Goal: Task Accomplishment & Management: Manage account settings

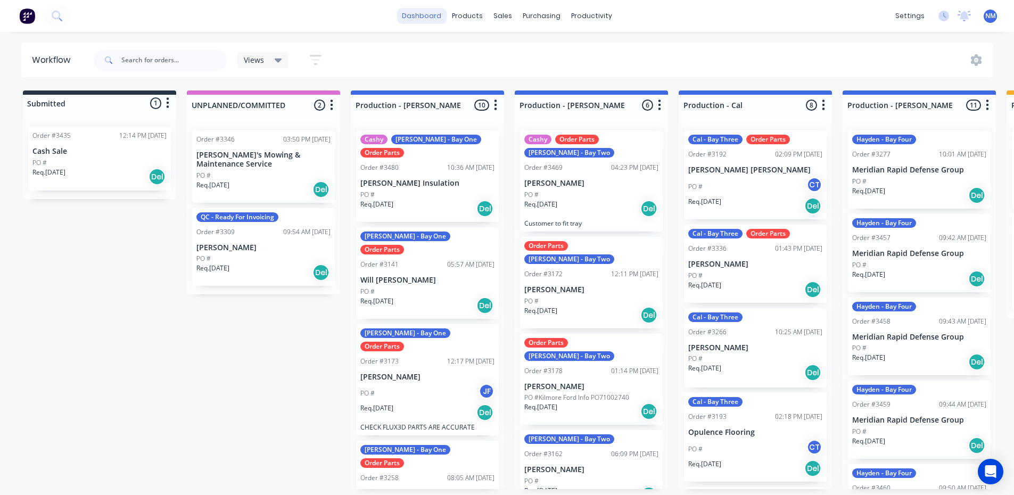
scroll to position [0, 458]
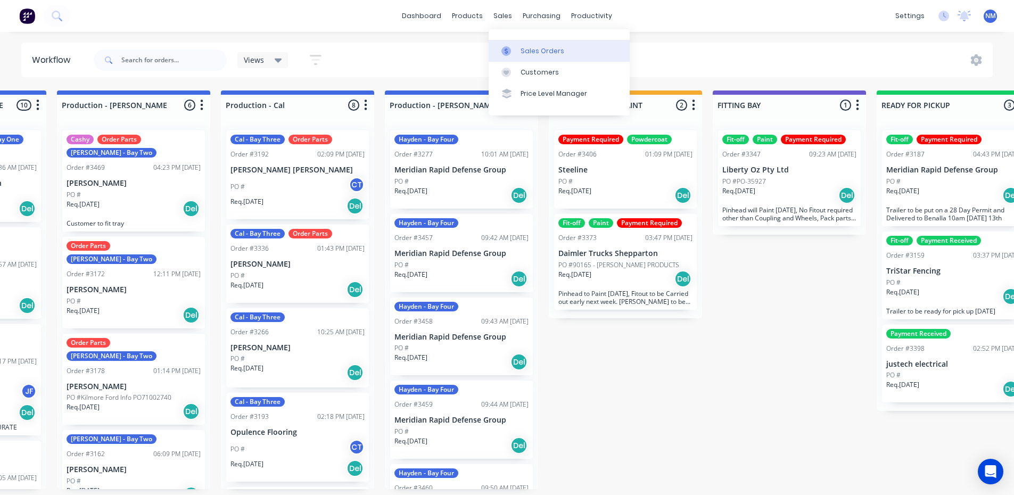
click at [531, 43] on link "Sales Orders" at bounding box center [559, 50] width 141 height 21
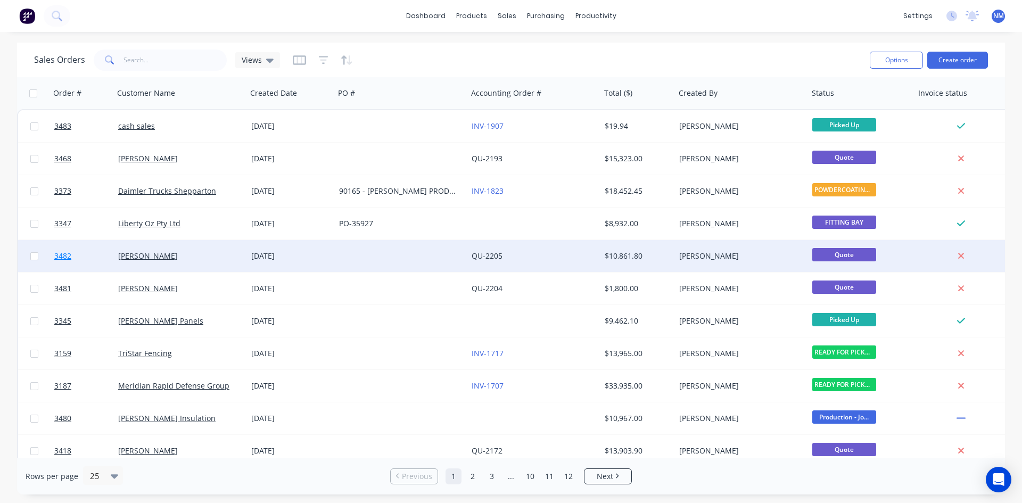
click at [65, 257] on span "3482" at bounding box center [62, 256] width 17 height 11
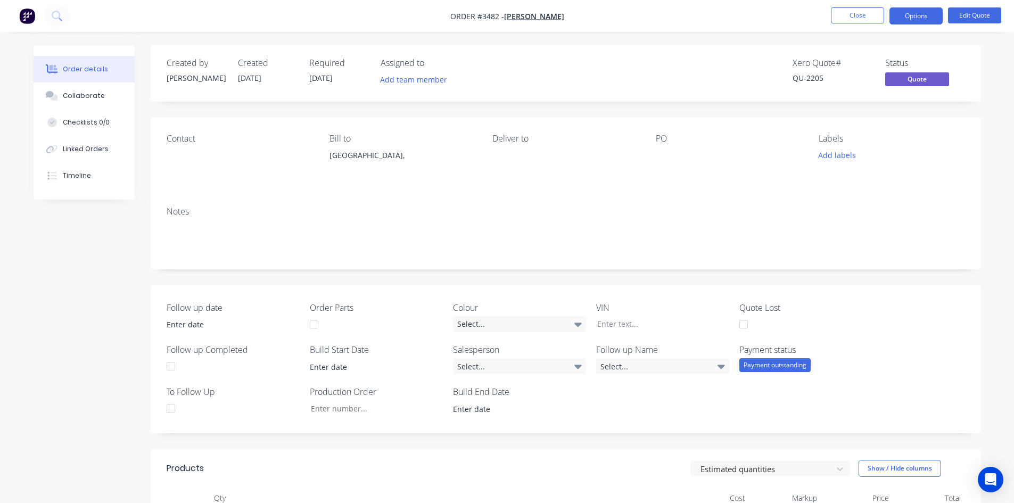
scroll to position [319, 0]
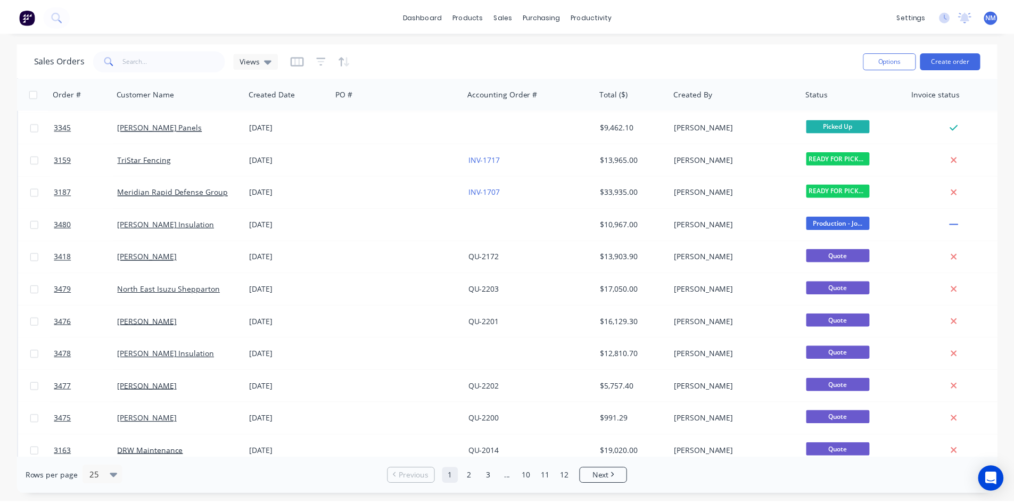
scroll to position [213, 0]
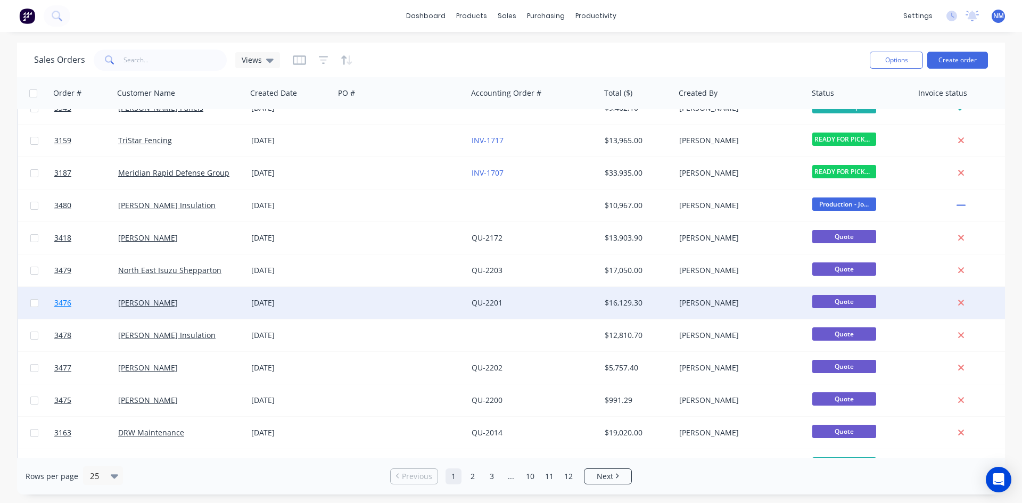
click at [57, 303] on span "3476" at bounding box center [62, 302] width 17 height 11
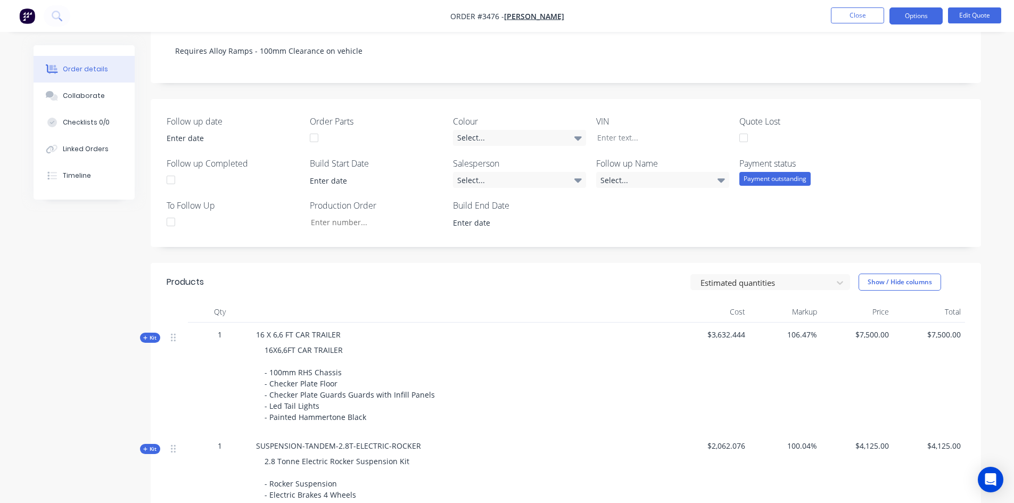
scroll to position [319, 0]
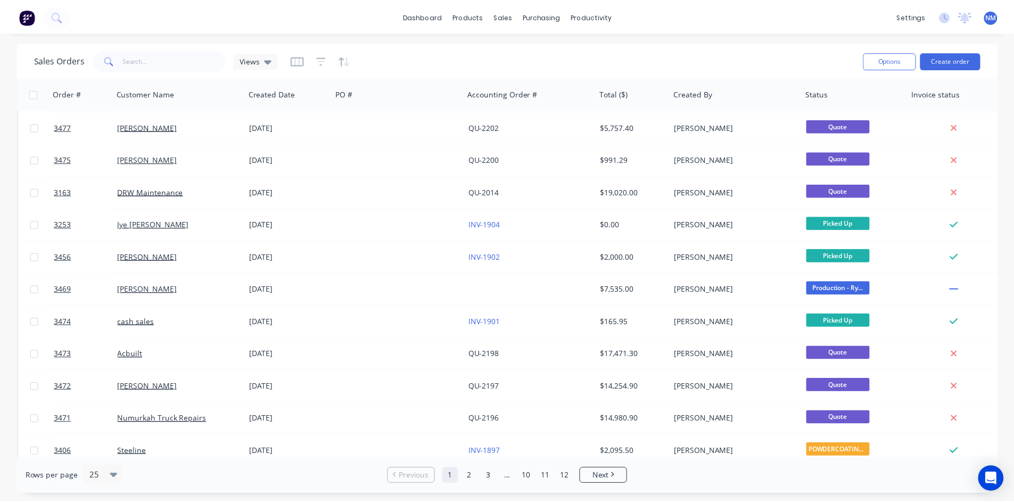
scroll to position [468, 0]
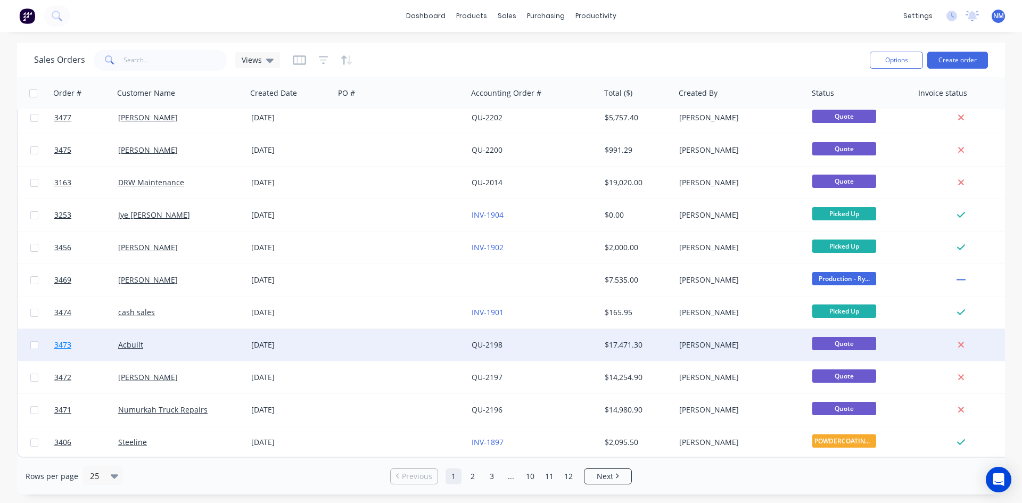
click at [63, 340] on span "3473" at bounding box center [62, 345] width 17 height 11
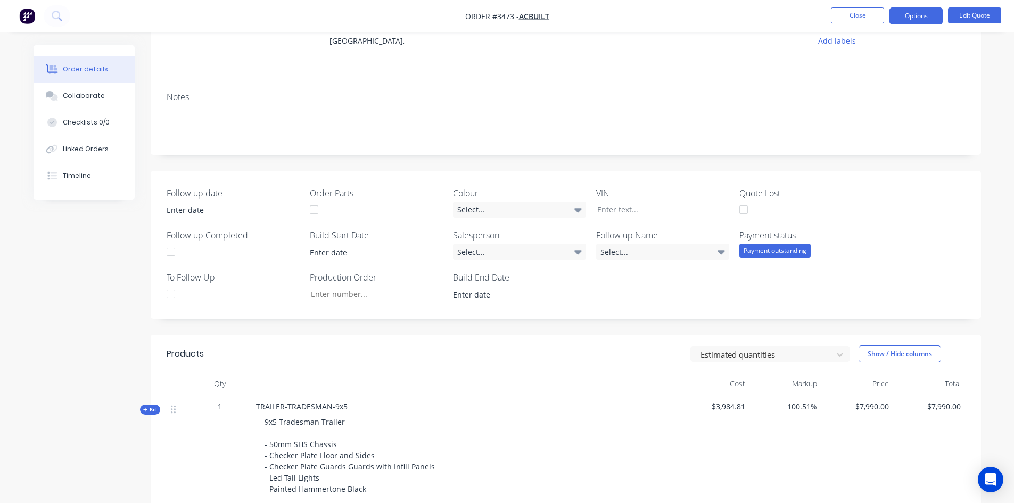
scroll to position [266, 0]
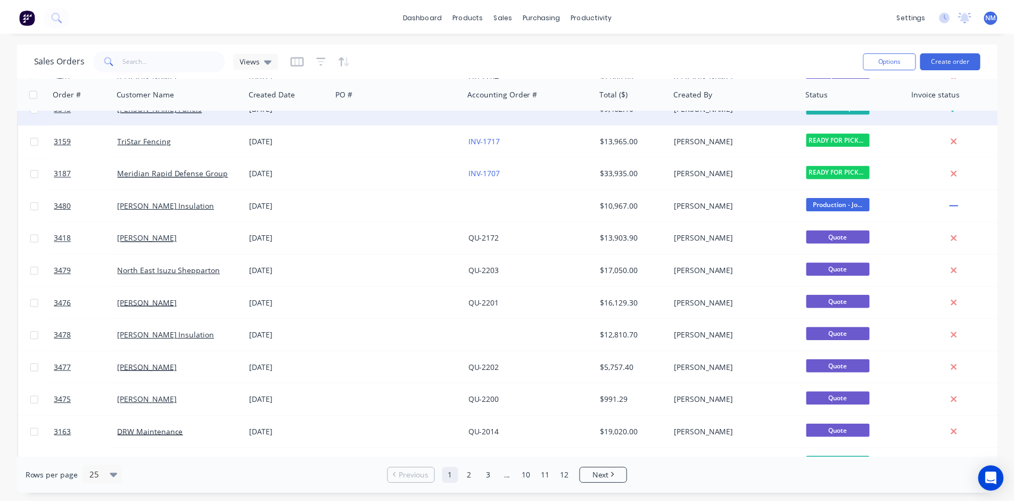
scroll to position [468, 0]
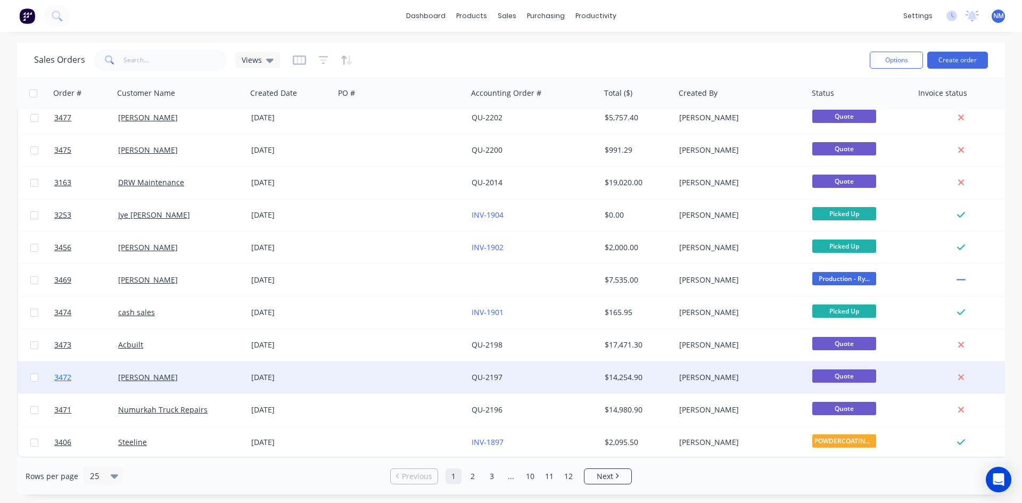
click at [67, 372] on span "3472" at bounding box center [62, 377] width 17 height 11
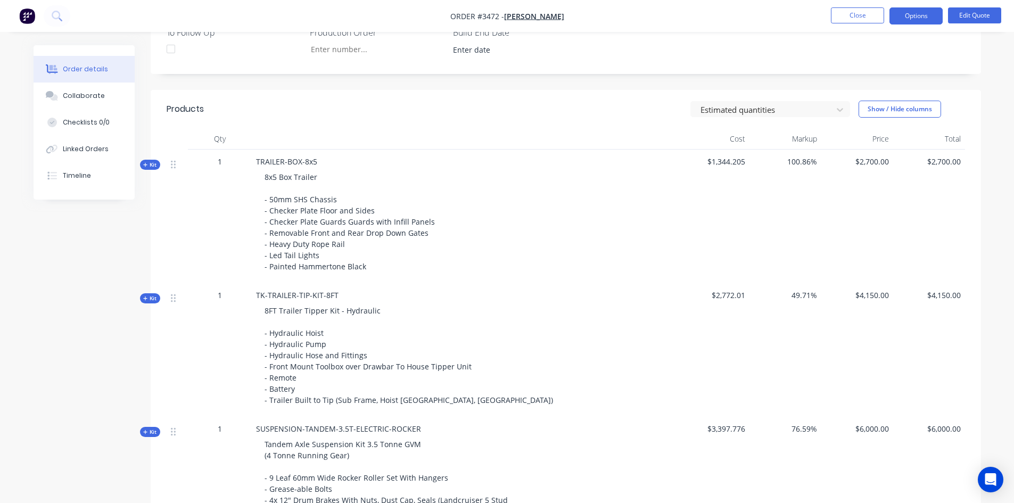
scroll to position [585, 0]
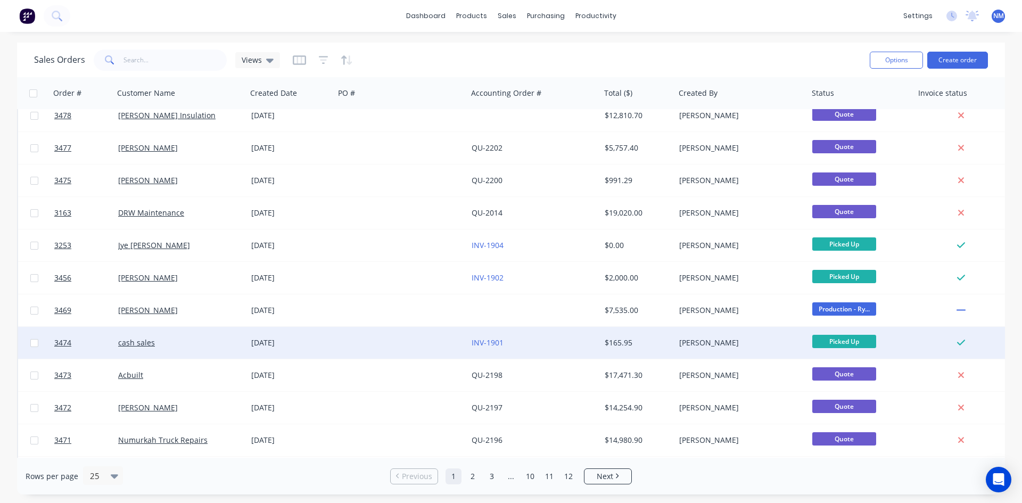
scroll to position [468, 0]
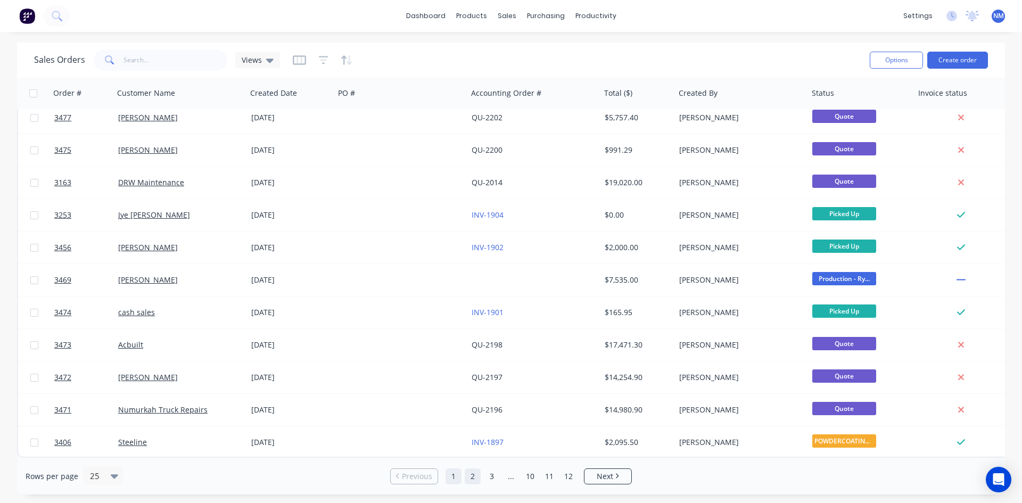
click at [466, 480] on link "2" at bounding box center [473, 476] width 16 height 16
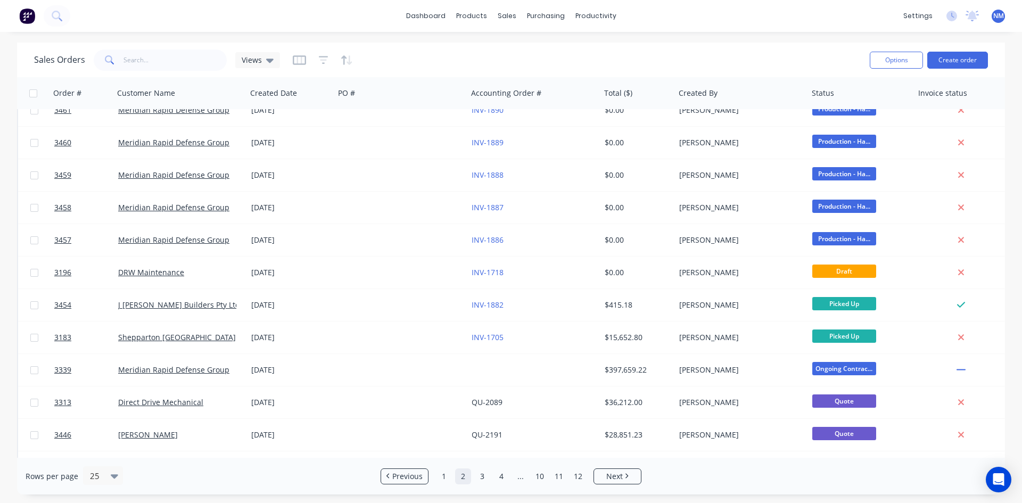
scroll to position [309, 0]
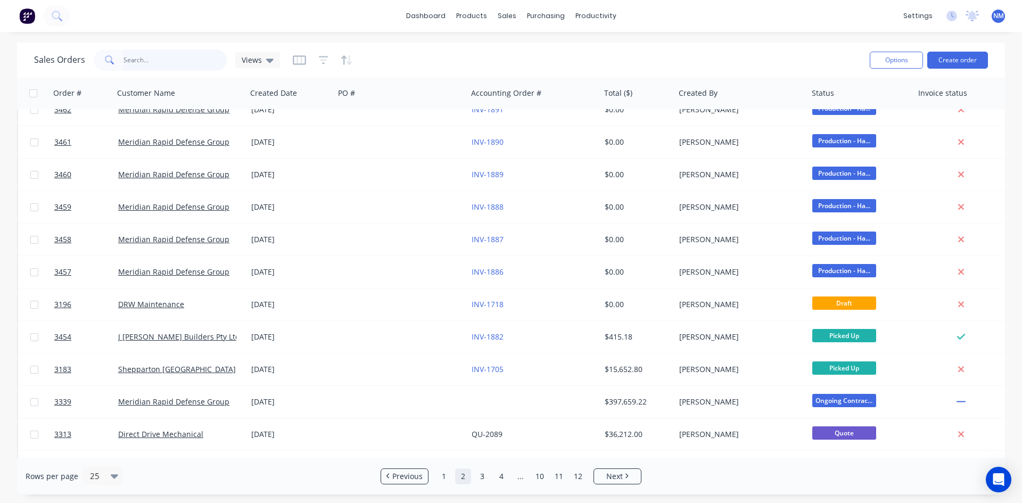
click at [159, 65] on input "text" at bounding box center [175, 59] width 104 height 21
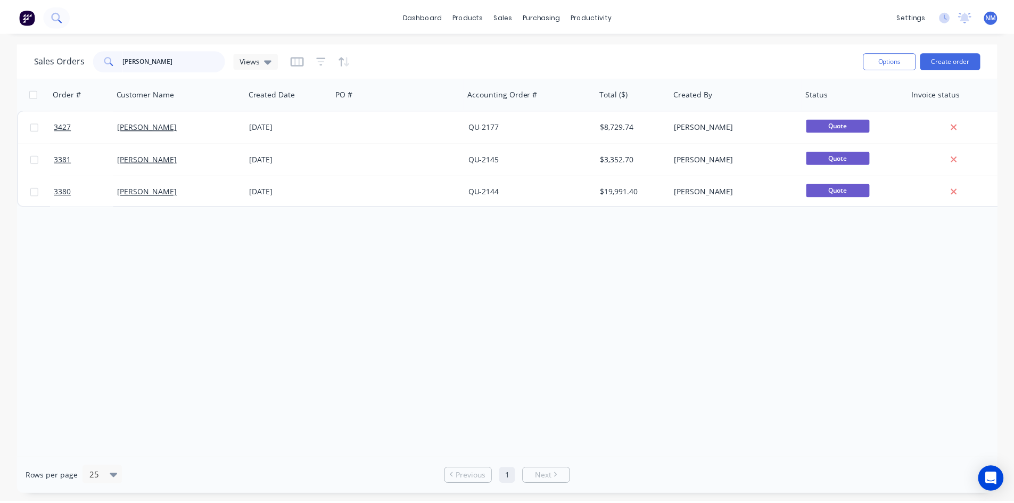
scroll to position [0, 0]
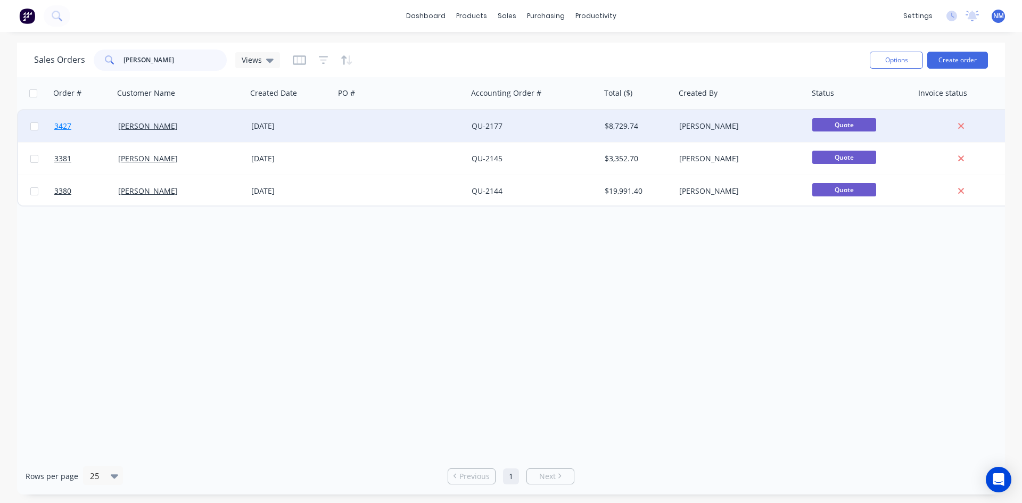
type input "[PERSON_NAME]"
click at [61, 122] on span "3427" at bounding box center [62, 126] width 17 height 11
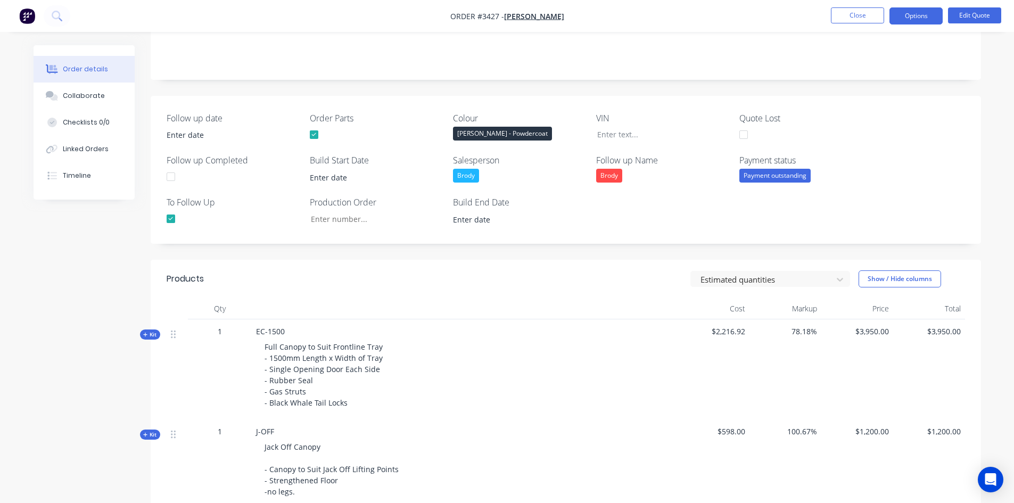
scroll to position [319, 0]
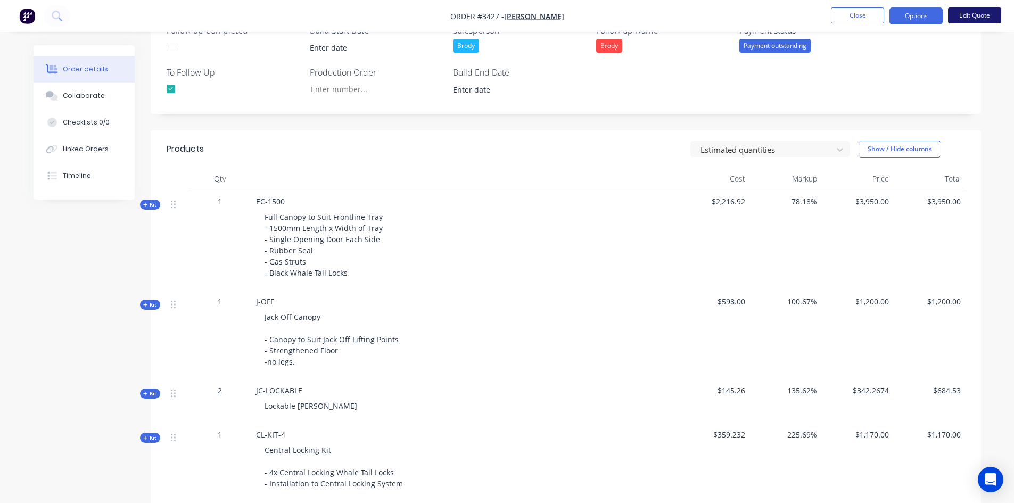
click at [967, 9] on button "Edit Quote" at bounding box center [974, 15] width 53 height 16
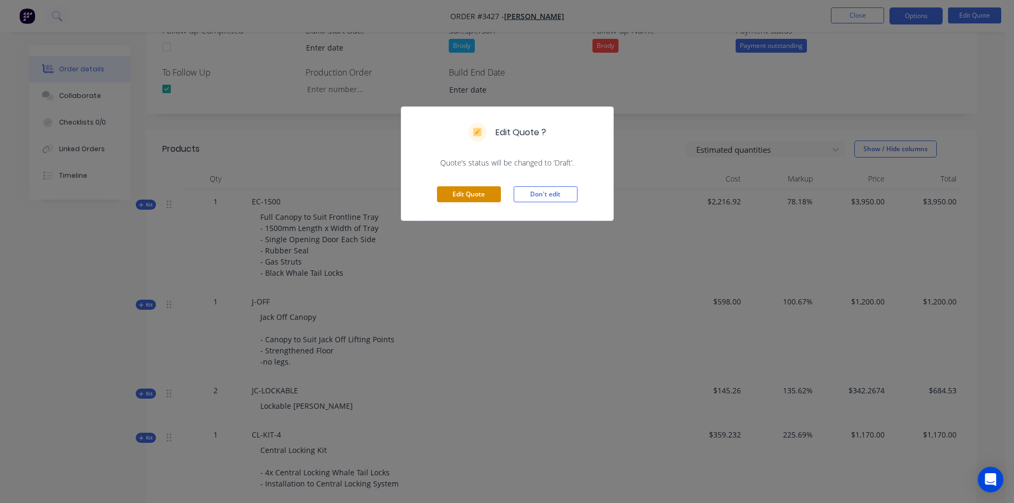
click at [469, 195] on button "Edit Quote" at bounding box center [469, 194] width 64 height 16
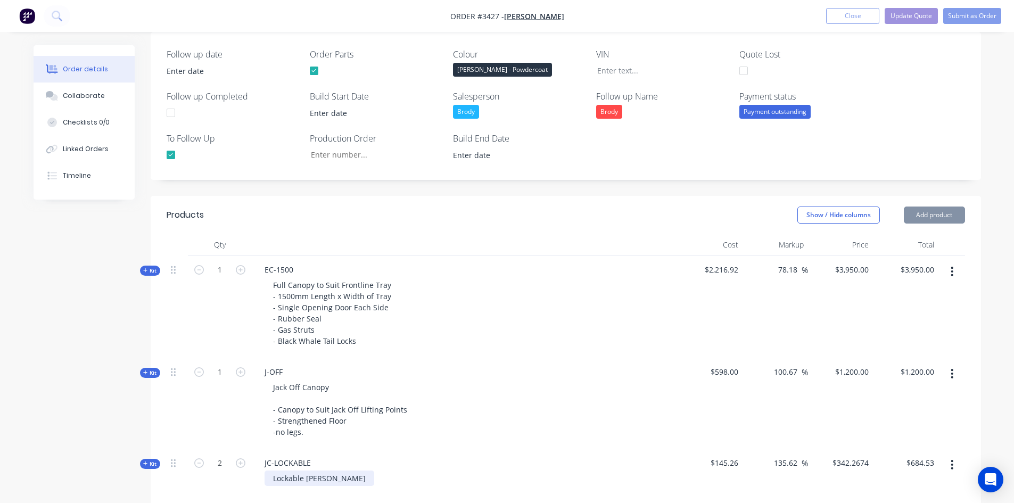
scroll to position [426, 0]
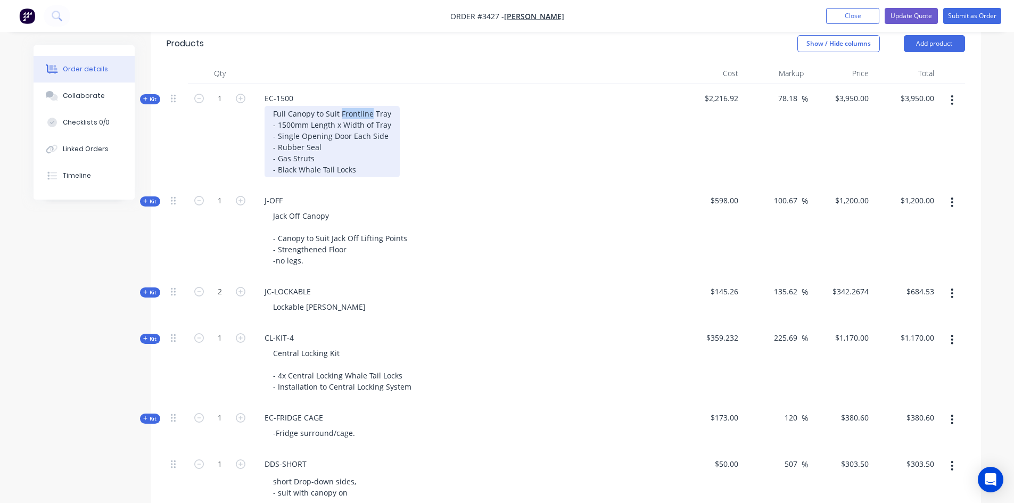
drag, startPoint x: 370, startPoint y: 112, endPoint x: 340, endPoint y: 111, distance: 29.8
click at [340, 111] on div "Full Canopy to Suit Frontline Tray - 1500mm Length x Width of Tray - Single Ope…" at bounding box center [331, 141] width 135 height 71
click at [277, 124] on div "Full Canopy to Suit Norweld Tray - 1500mm Length x Width of Tray - Single Openi…" at bounding box center [331, 141] width 135 height 71
drag, startPoint x: 413, startPoint y: 125, endPoint x: 456, endPoint y: 127, distance: 43.1
click at [414, 125] on div "Full Canopy to Suit Norweld Tray - Approx 1500mm Length x Width of Tray - Singl…" at bounding box center [345, 141] width 163 height 71
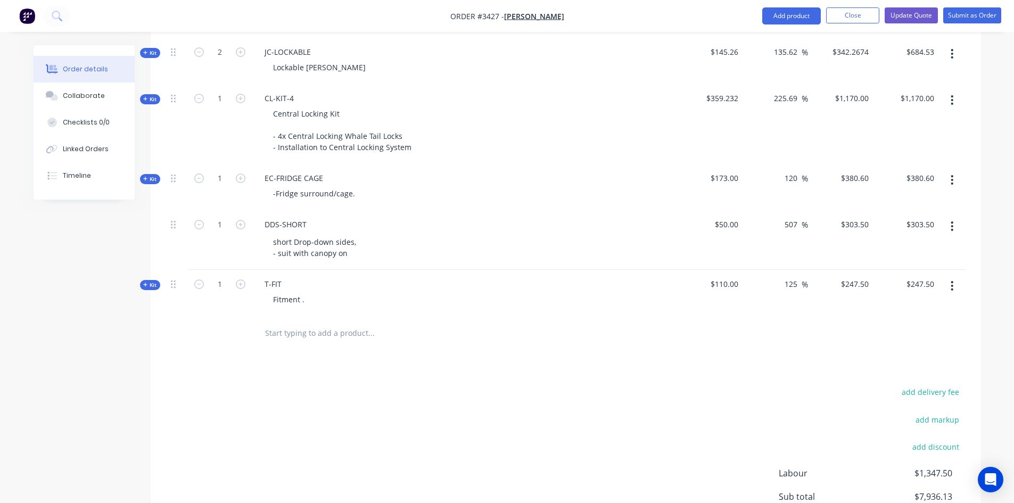
scroll to position [692, 0]
